Goal: Contribute content

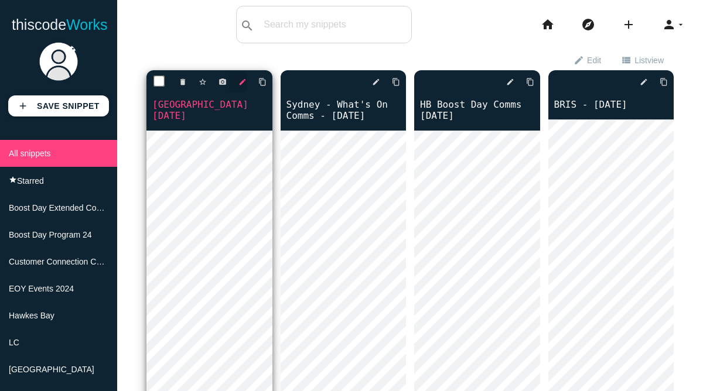
click at [243, 82] on icon "edit" at bounding box center [243, 81] width 8 height 21
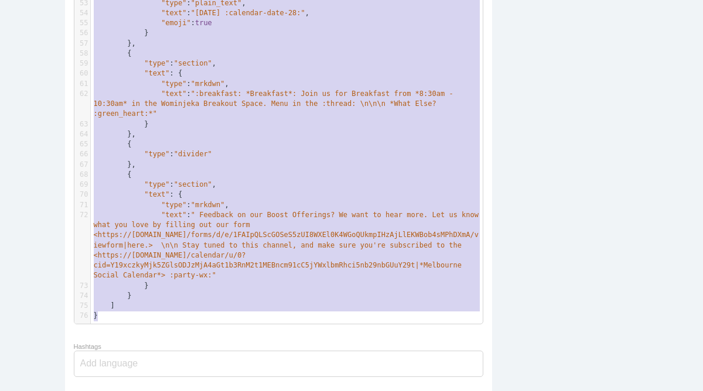
scroll to position [295, 0]
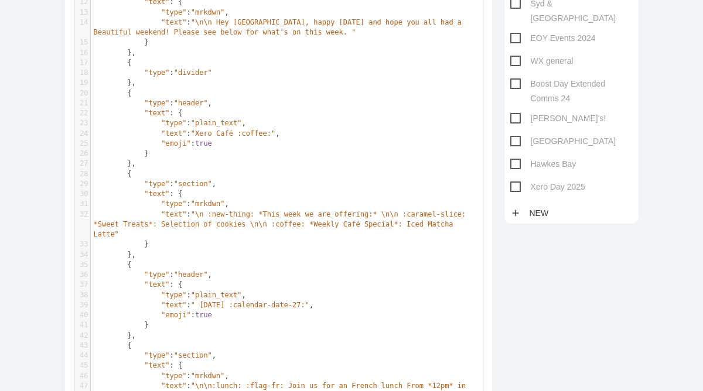
type textarea "{ "loremi": [ { "dolo": "sitame", "cons": { "adip": "elits_doei", "temp": ":inc…"
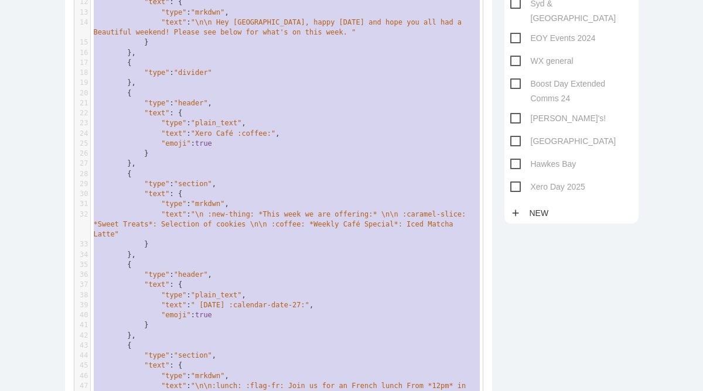
scroll to position [179, 0]
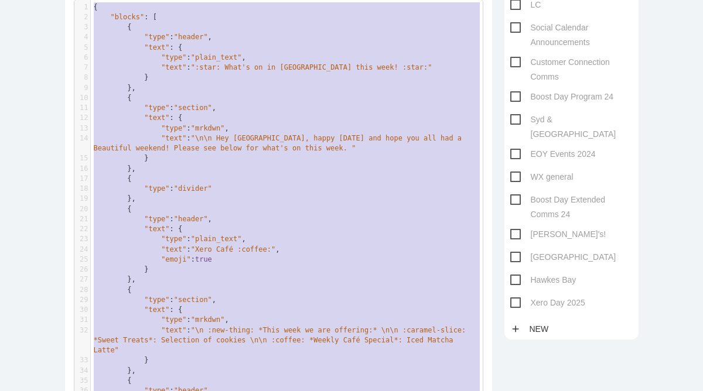
drag, startPoint x: 135, startPoint y: 316, endPoint x: 101, endPoint y: -30, distance: 348.6
